Goal: Task Accomplishment & Management: Manage account settings

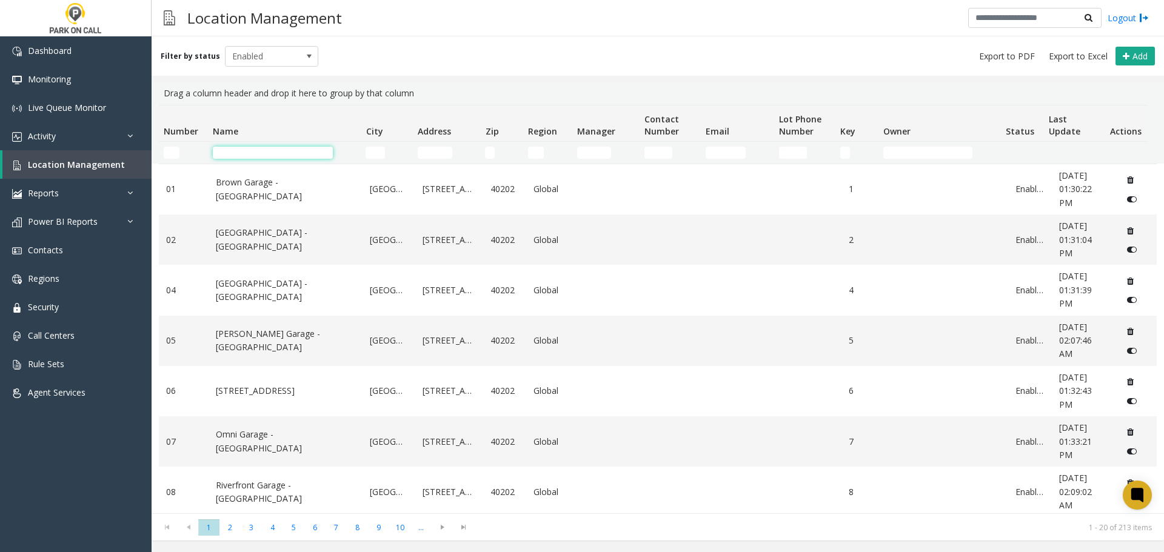
click at [282, 152] on input "Name Filter" at bounding box center [273, 153] width 120 height 12
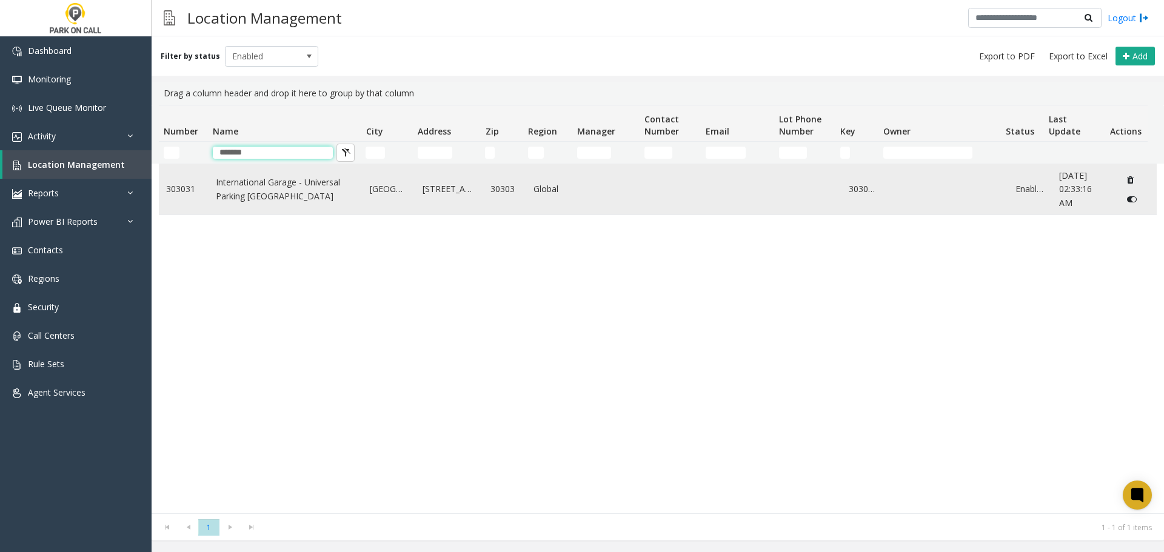
type input "*******"
click at [278, 180] on link "International Garage - Universal Parking [GEOGRAPHIC_DATA]" at bounding box center [286, 189] width 140 height 27
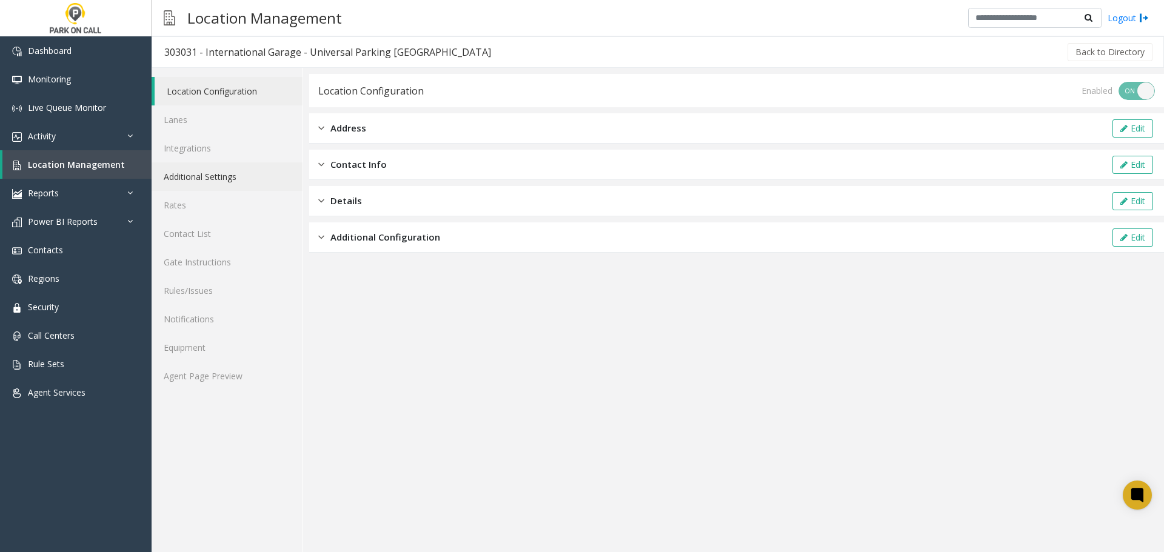
click at [235, 179] on link "Additional Settings" at bounding box center [227, 177] width 151 height 28
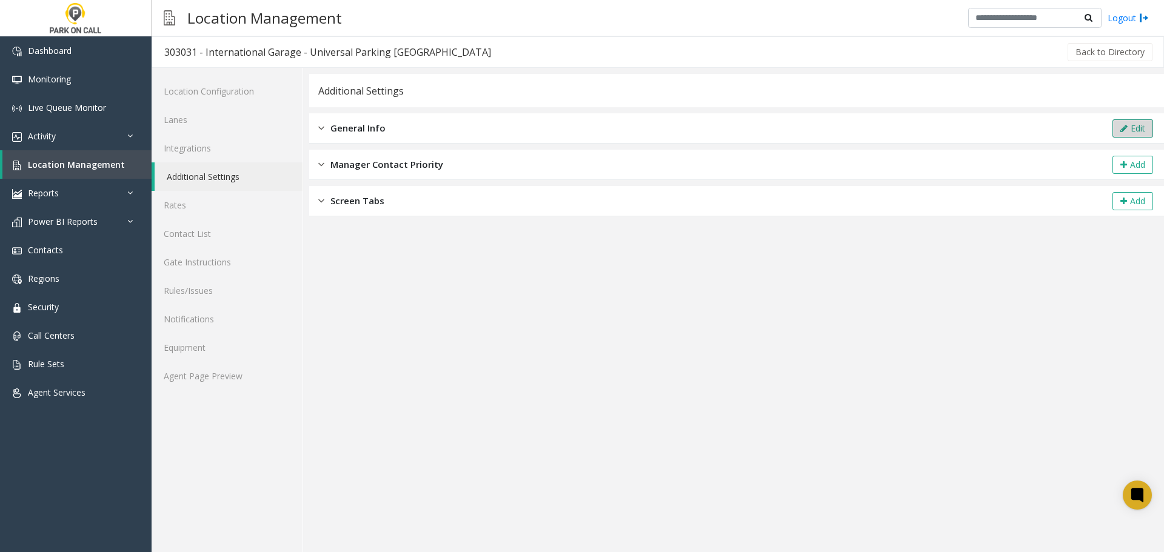
click at [1125, 122] on button "Edit" at bounding box center [1133, 128] width 41 height 18
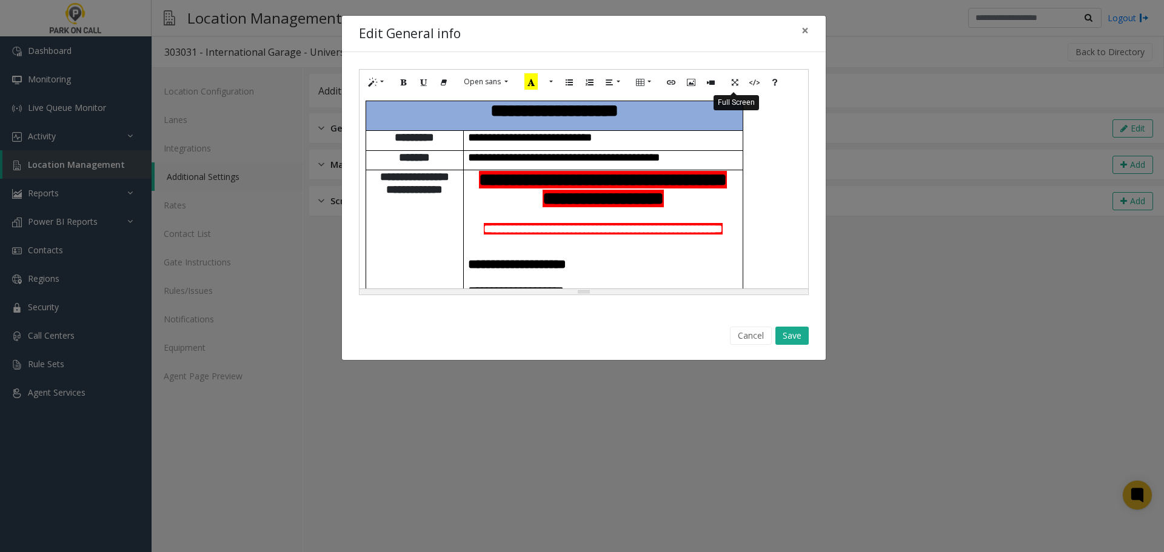
click at [734, 82] on icon "Full Screen" at bounding box center [734, 81] width 7 height 10
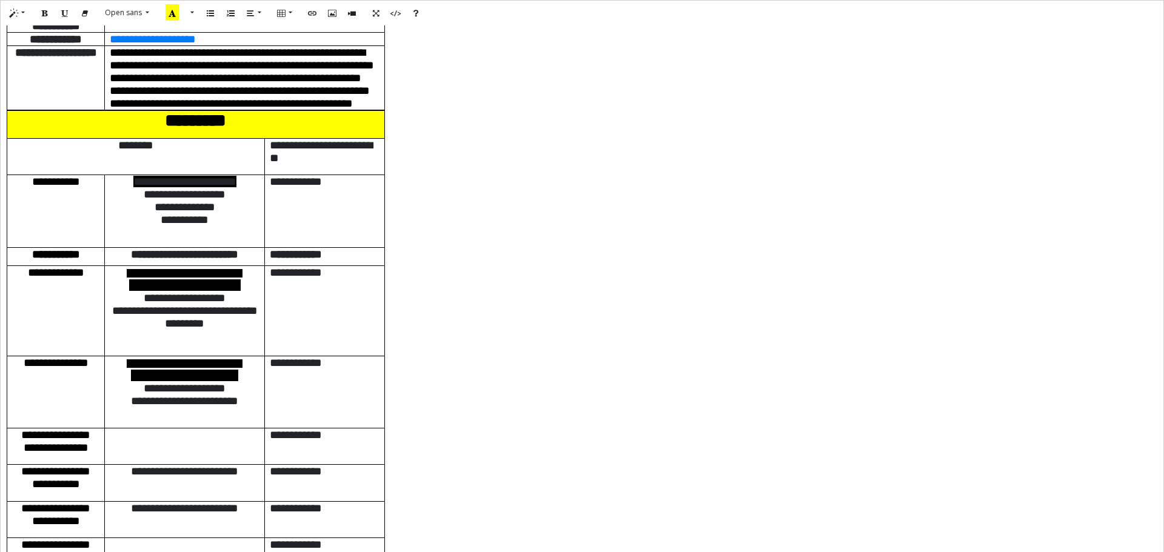
scroll to position [1455, 0]
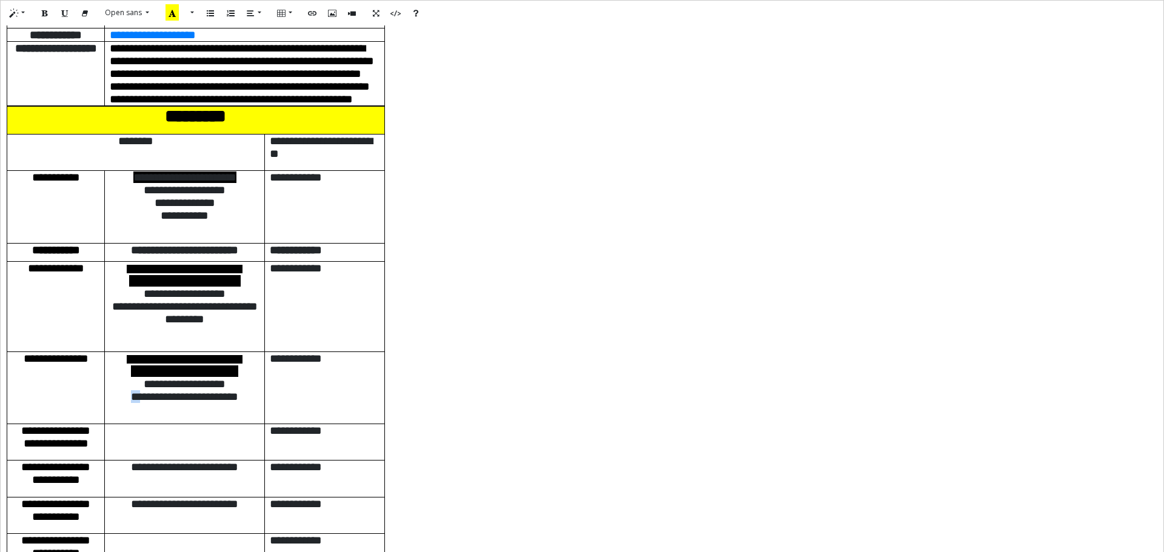
drag, startPoint x: 125, startPoint y: 371, endPoint x: 113, endPoint y: 372, distance: 11.5
click at [131, 391] on span "**********" at bounding box center [184, 397] width 107 height 12
drag, startPoint x: 129, startPoint y: 370, endPoint x: 112, endPoint y: 367, distance: 17.2
click at [129, 391] on span "**********" at bounding box center [185, 397] width 112 height 12
copy span "***"
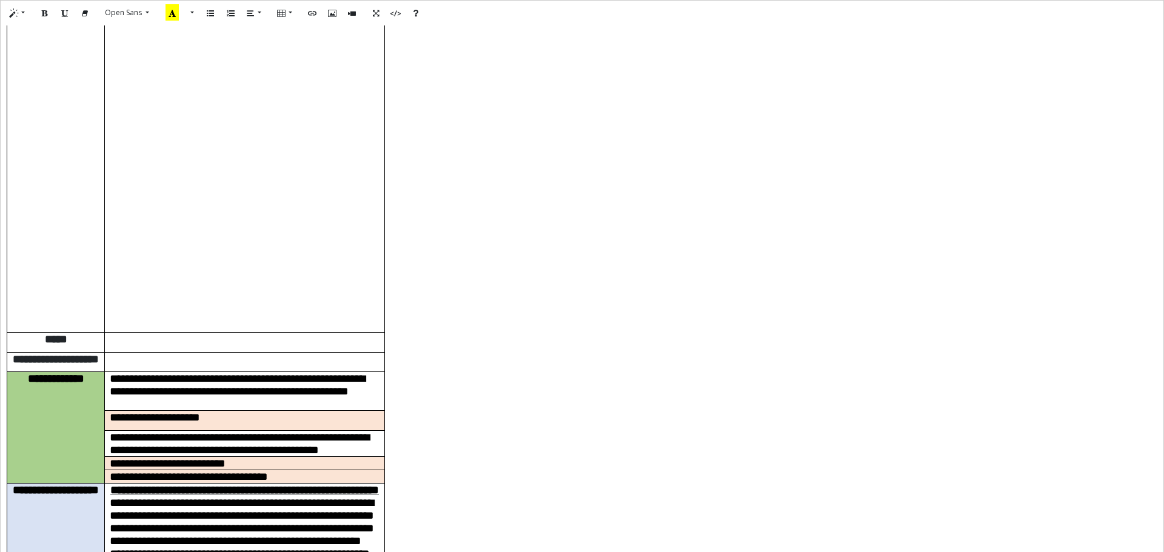
scroll to position [424, 0]
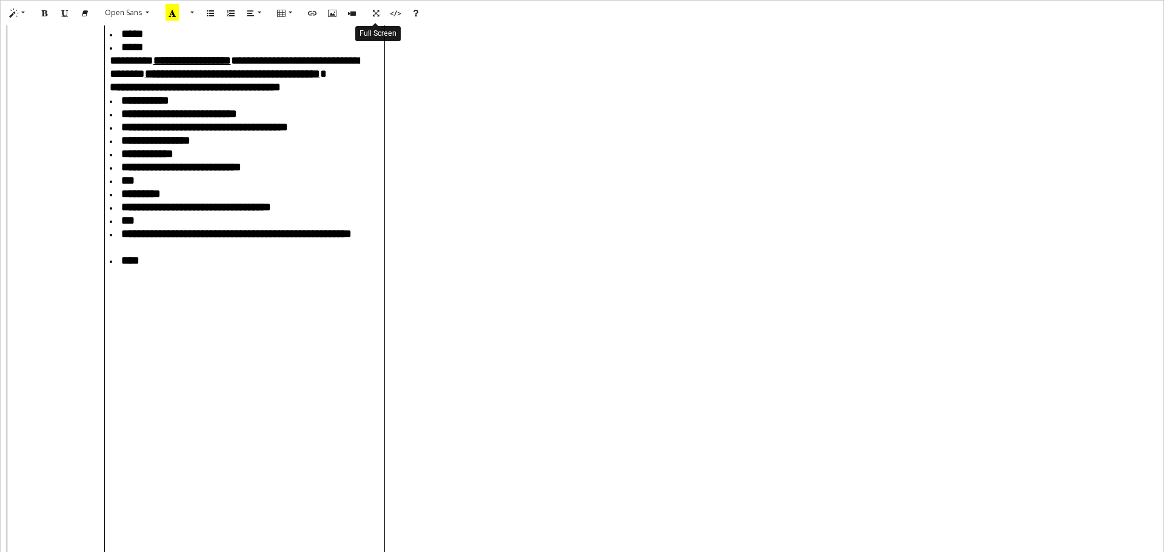
click at [377, 15] on icon "Full Screen" at bounding box center [375, 12] width 7 height 10
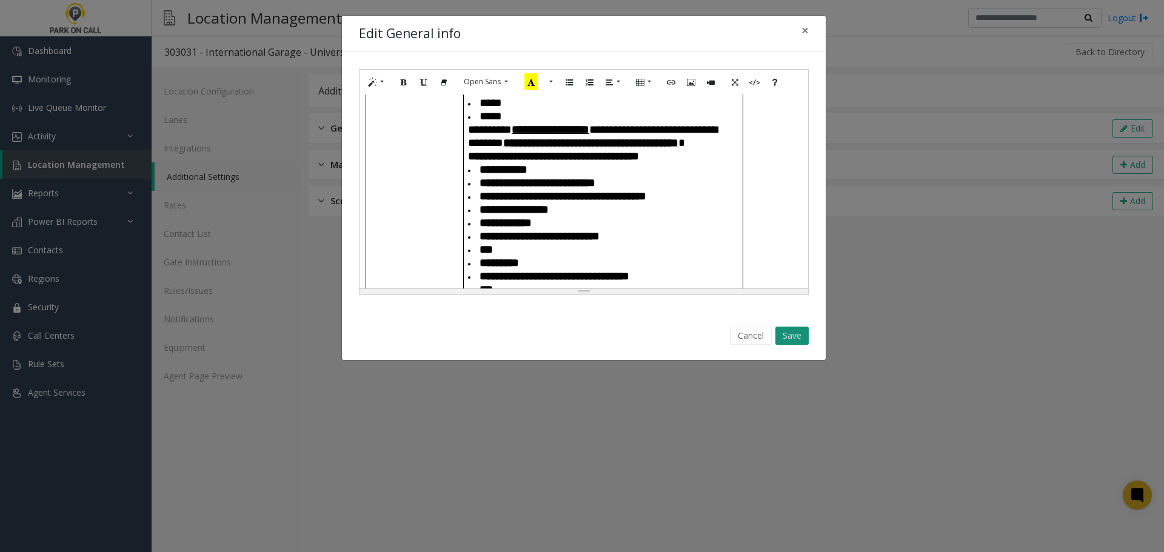
click at [799, 335] on button "Save" at bounding box center [792, 336] width 33 height 18
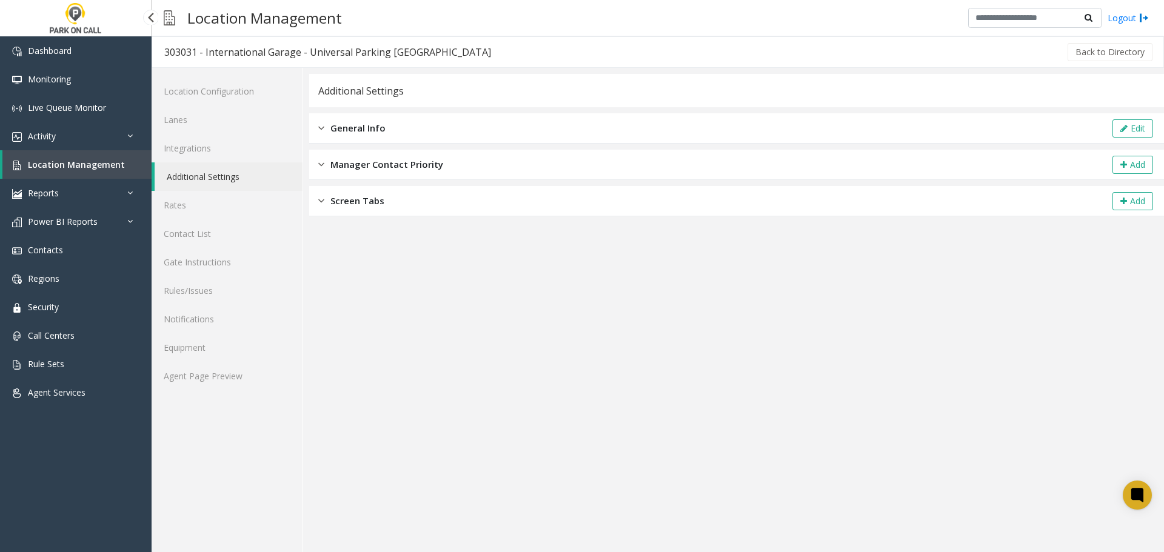
click at [84, 164] on span "Location Management" at bounding box center [76, 165] width 97 height 12
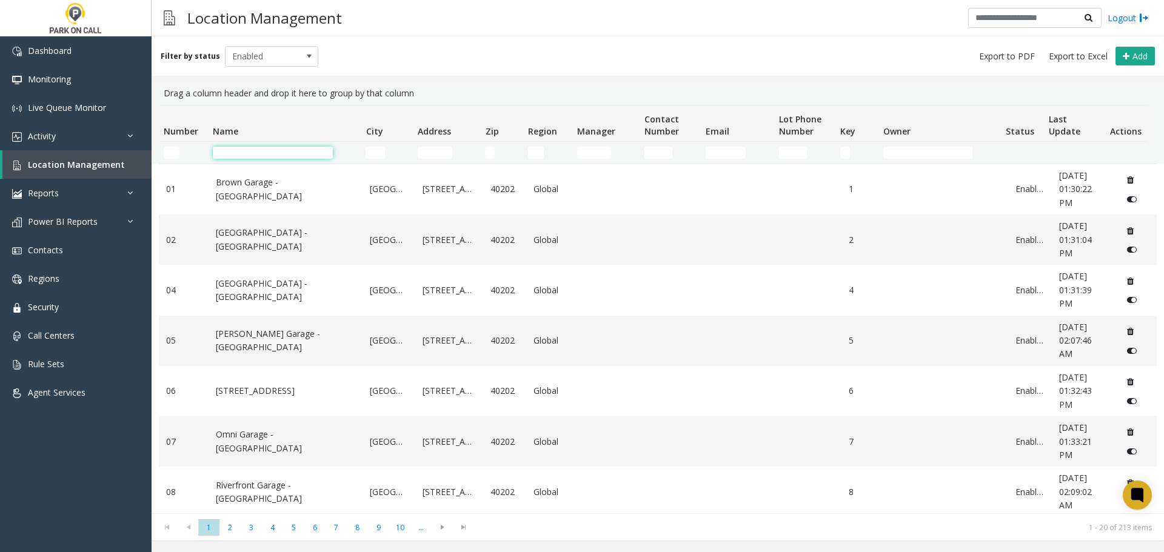
click at [254, 150] on input "Name Filter" at bounding box center [273, 153] width 120 height 12
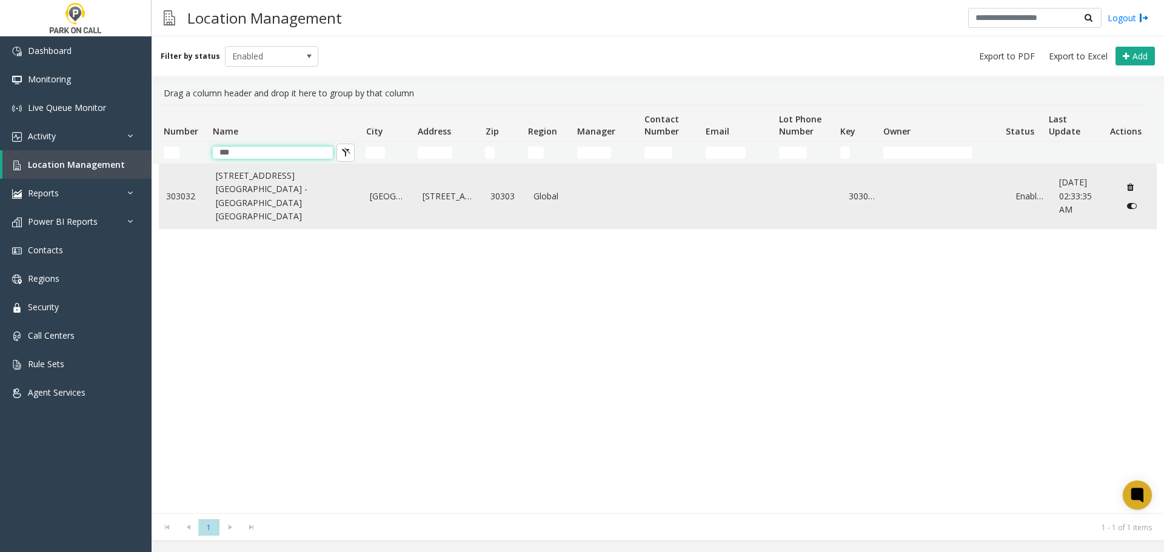
type input "***"
click at [306, 203] on link "[STREET_ADDRESS][GEOGRAPHIC_DATA] - [GEOGRAPHIC_DATA] [GEOGRAPHIC_DATA]" at bounding box center [286, 196] width 140 height 55
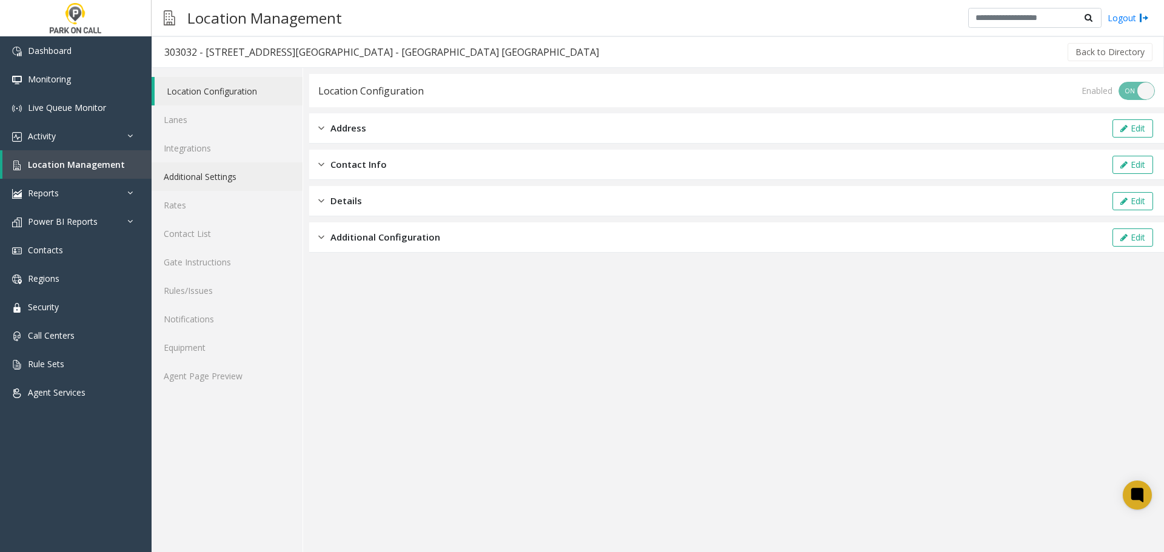
click at [207, 178] on link "Additional Settings" at bounding box center [227, 177] width 151 height 28
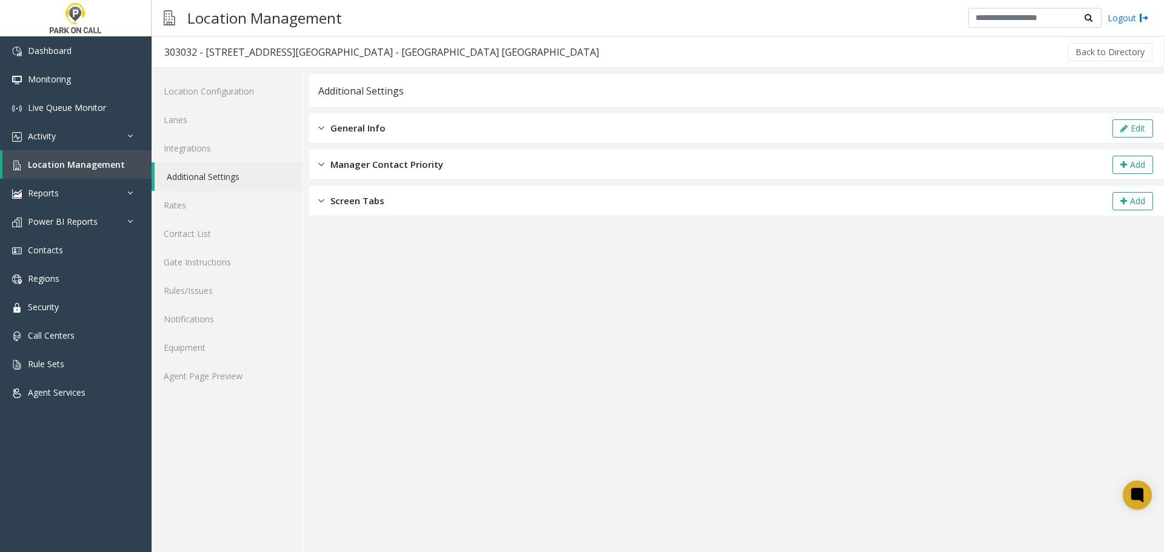
click at [399, 125] on div "General Info Edit" at bounding box center [736, 128] width 855 height 30
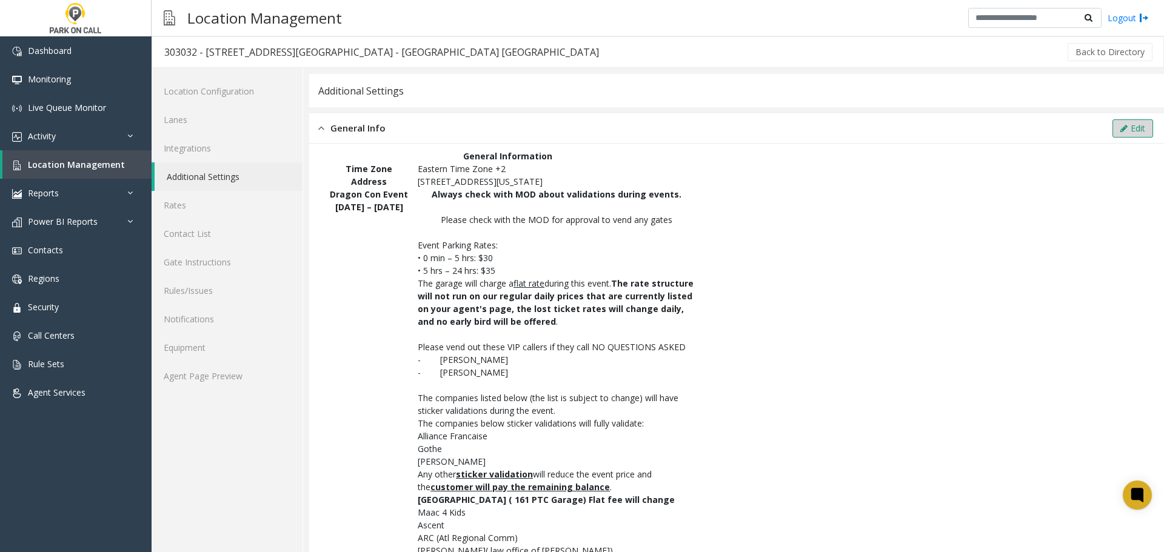
click at [1119, 129] on button "Edit" at bounding box center [1133, 128] width 41 height 18
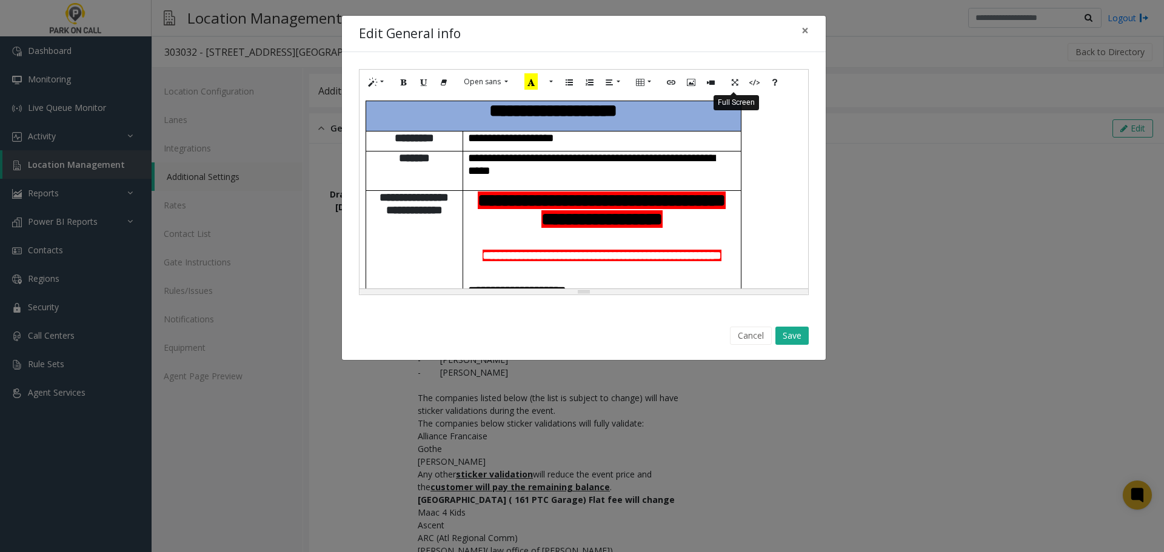
click at [739, 83] on button "Full Screen" at bounding box center [735, 82] width 21 height 19
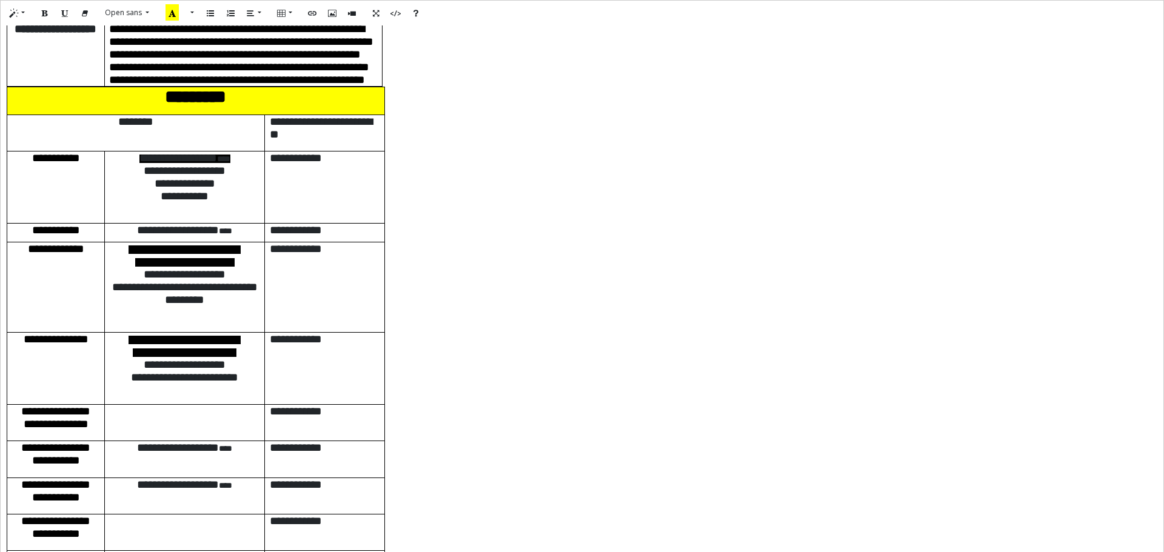
scroll to position [1698, 0]
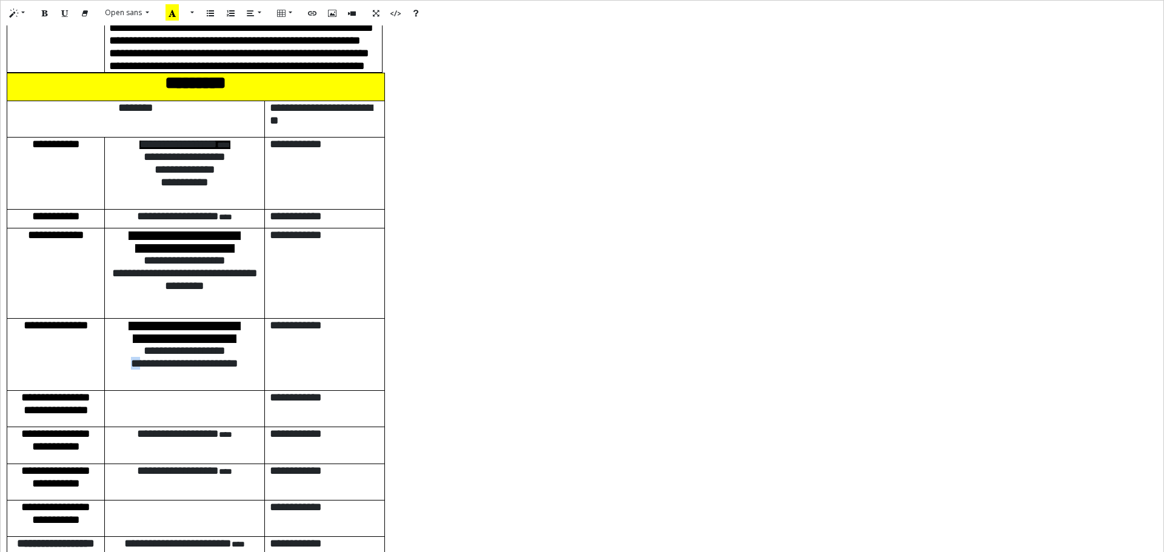
drag, startPoint x: 124, startPoint y: 335, endPoint x: 113, endPoint y: 338, distance: 11.3
click at [131, 358] on span "**********" at bounding box center [184, 364] width 107 height 12
paste div
click at [377, 15] on icon "Full Screen" at bounding box center [375, 12] width 7 height 10
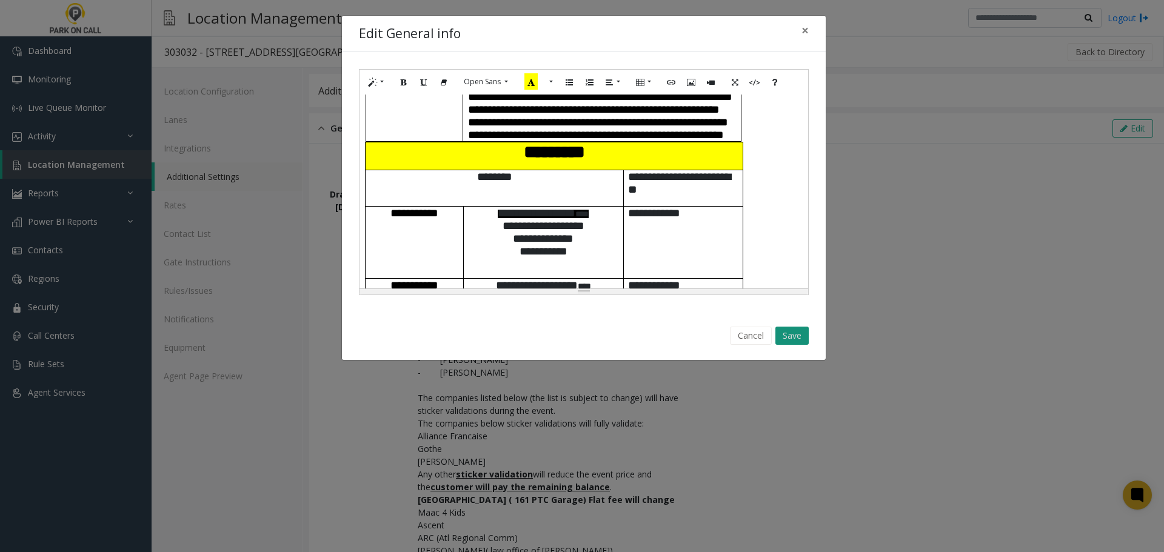
click at [794, 334] on button "Save" at bounding box center [792, 336] width 33 height 18
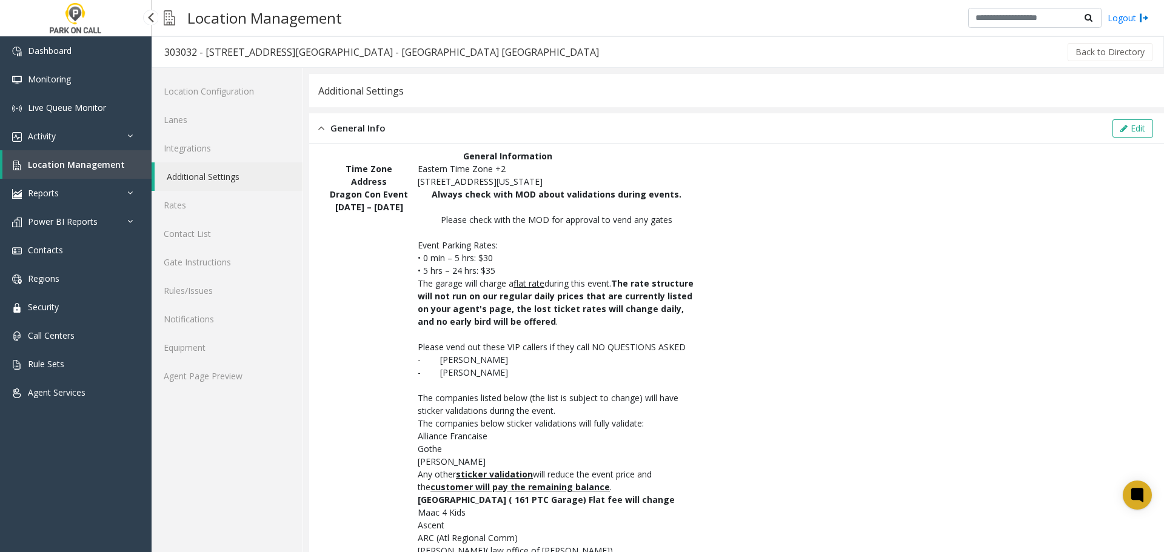
click at [57, 162] on span "Location Management" at bounding box center [76, 165] width 97 height 12
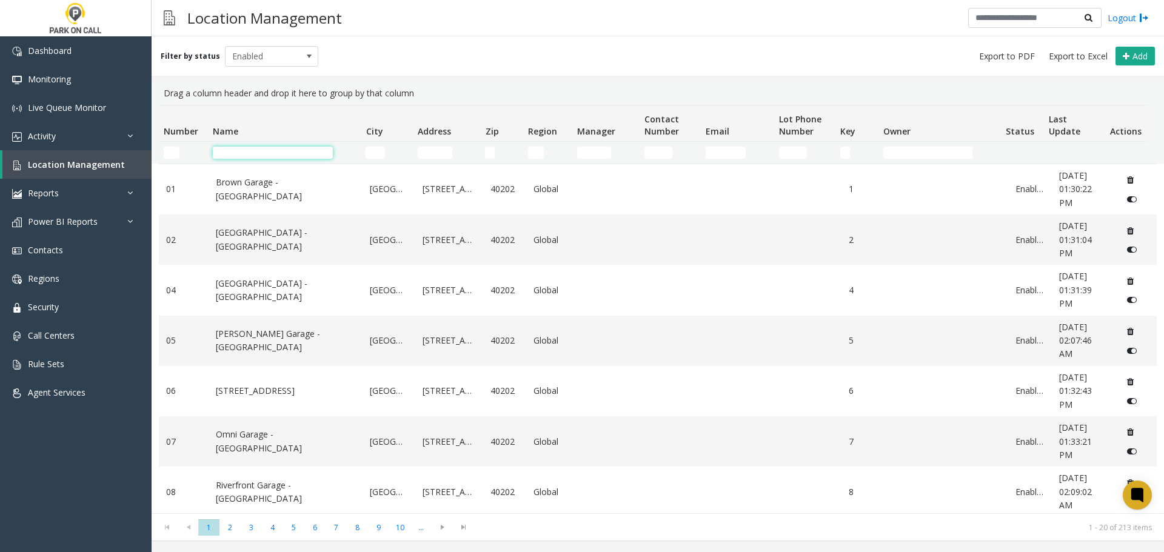
click at [258, 152] on input "Name Filter" at bounding box center [273, 153] width 120 height 12
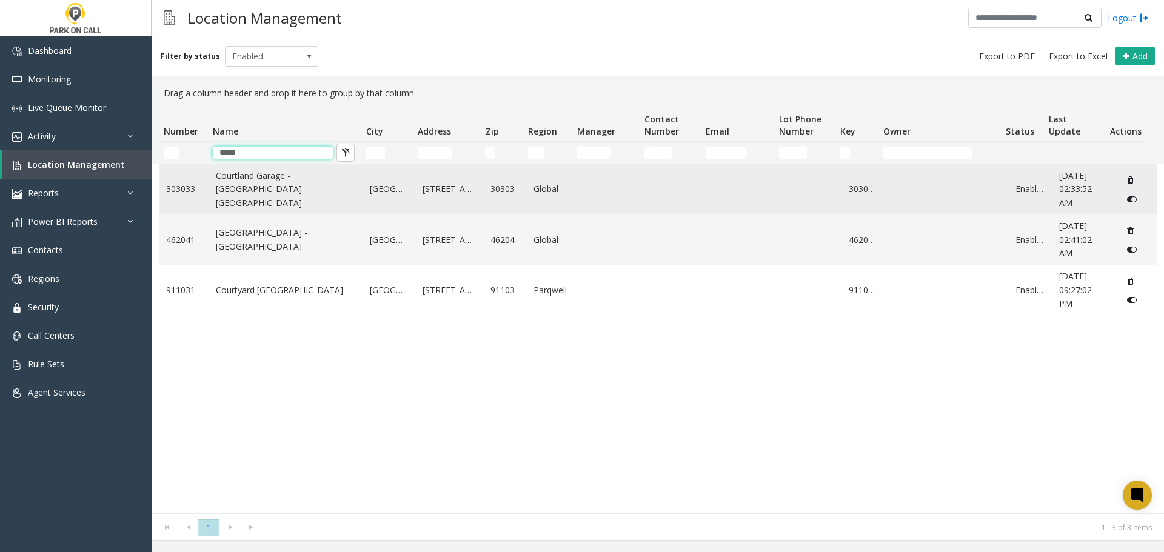
type input "*****"
click at [250, 186] on link "Courtland Garage - [GEOGRAPHIC_DATA] [GEOGRAPHIC_DATA]" at bounding box center [286, 189] width 140 height 41
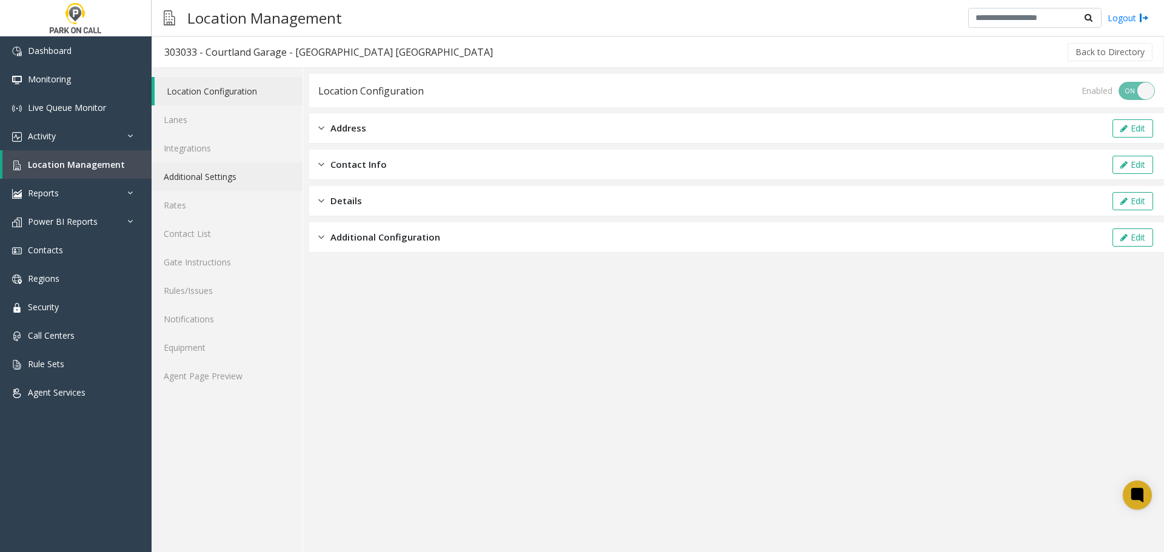
click at [189, 175] on link "Additional Settings" at bounding box center [227, 177] width 151 height 28
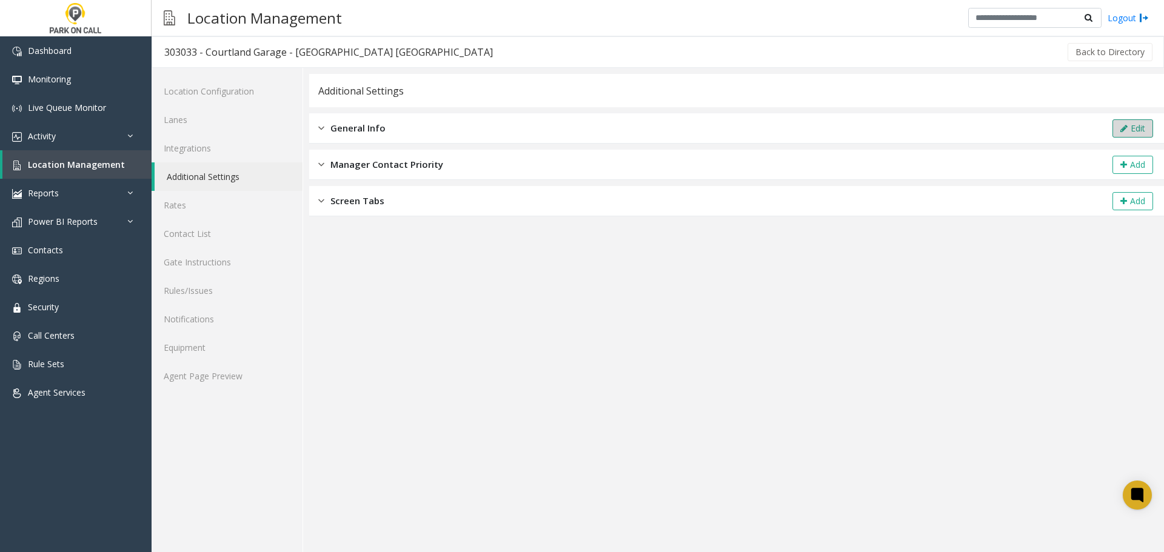
click at [1124, 126] on icon at bounding box center [1124, 128] width 7 height 8
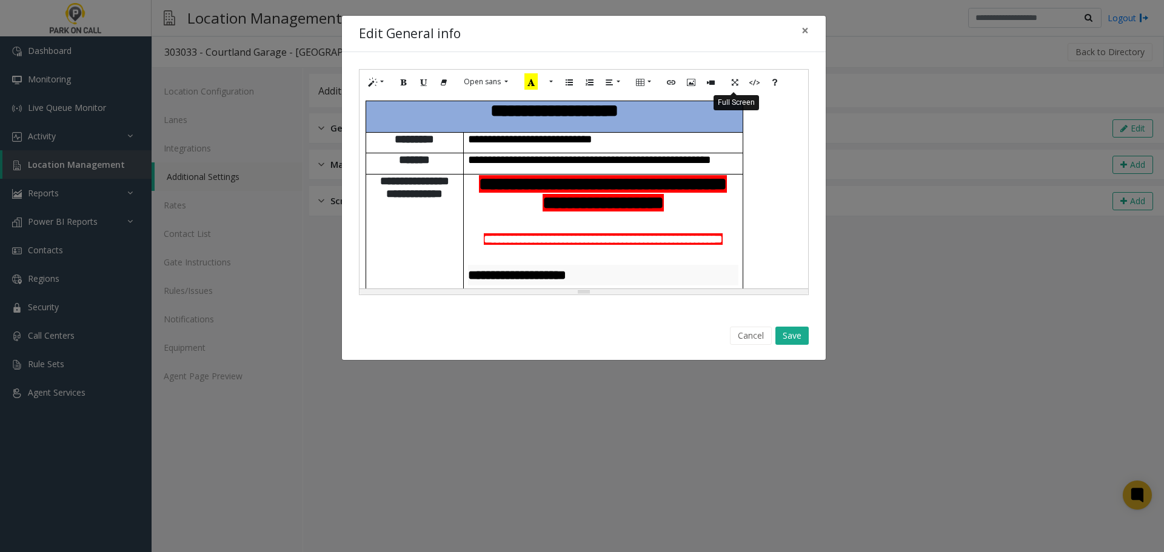
click at [737, 86] on icon "Full Screen" at bounding box center [734, 81] width 7 height 10
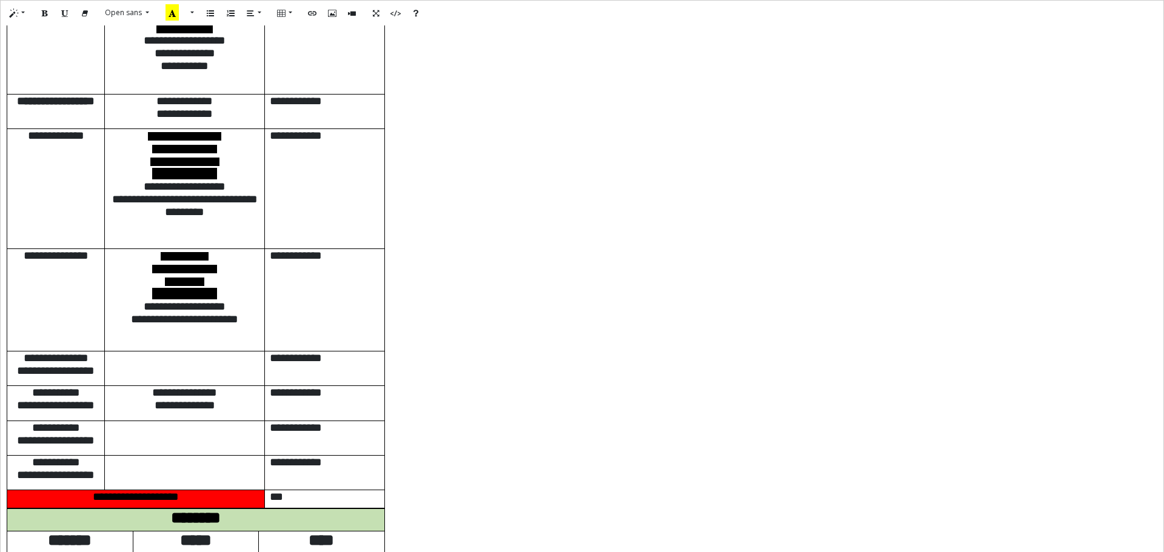
scroll to position [1637, 0]
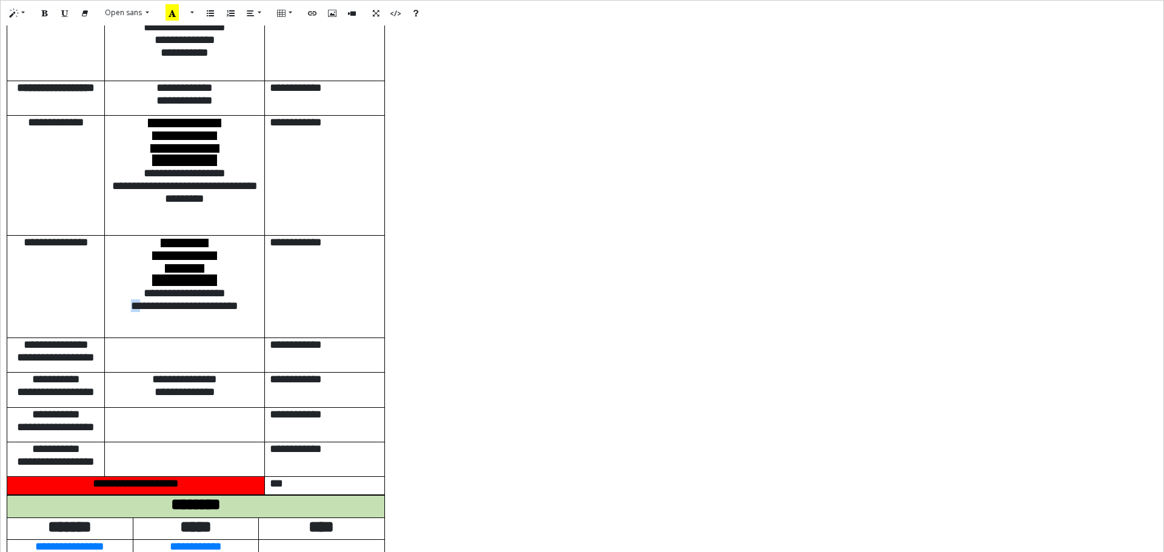
drag, startPoint x: 127, startPoint y: 290, endPoint x: 113, endPoint y: 289, distance: 14.0
click at [131, 300] on span "**********" at bounding box center [184, 306] width 107 height 12
paste div
click at [375, 13] on icon "Full Screen" at bounding box center [375, 12] width 7 height 10
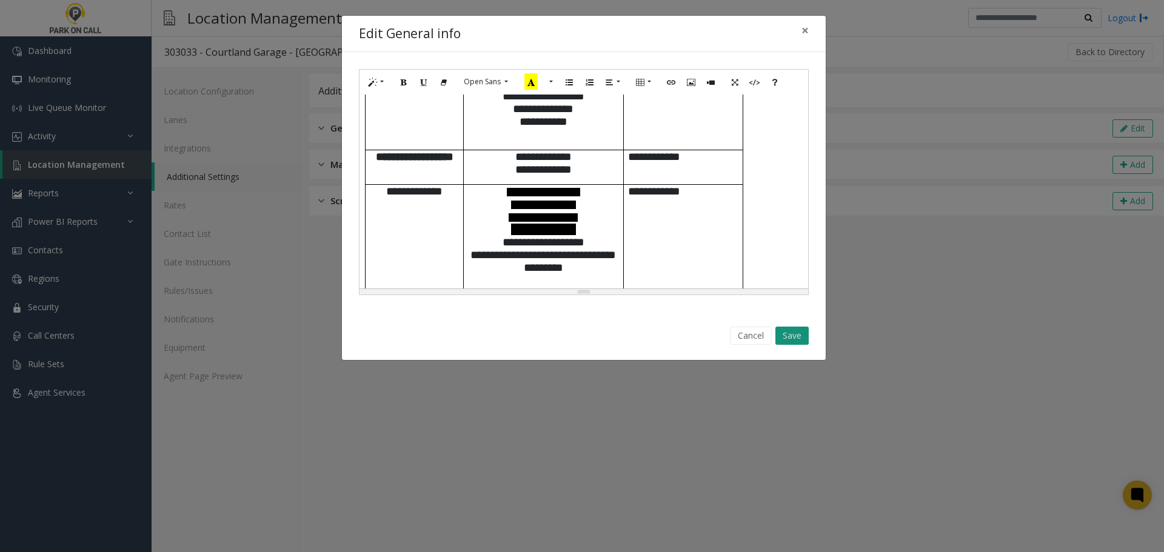
click at [794, 337] on button "Save" at bounding box center [792, 336] width 33 height 18
